Goal: Task Accomplishment & Management: Manage account settings

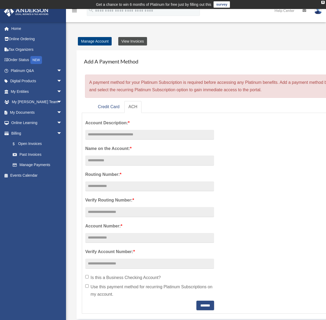
click at [137, 44] on link "View Invoices" at bounding box center [132, 41] width 29 height 8
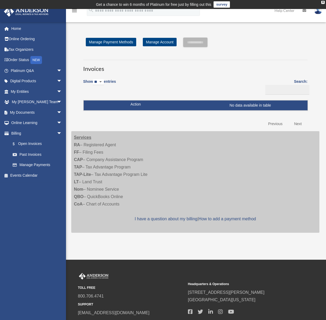
click at [104, 81] on select "** ** ** ***" at bounding box center [98, 82] width 11 height 6
click at [57, 70] on span "arrow_drop_down" at bounding box center [62, 70] width 11 height 11
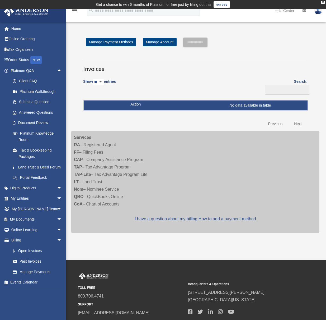
click at [21, 15] on img at bounding box center [26, 11] width 48 height 10
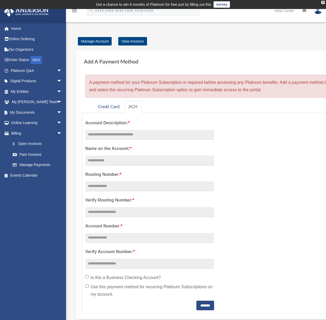
click at [19, 16] on img at bounding box center [26, 11] width 48 height 10
click at [16, 28] on link "Home" at bounding box center [37, 28] width 66 height 11
click at [210, 22] on div "menu search Site Menu add tyleraquallo@hotmail.com My Profile Reset Password Lo…" at bounding box center [163, 13] width 318 height 18
